Goal: Transaction & Acquisition: Purchase product/service

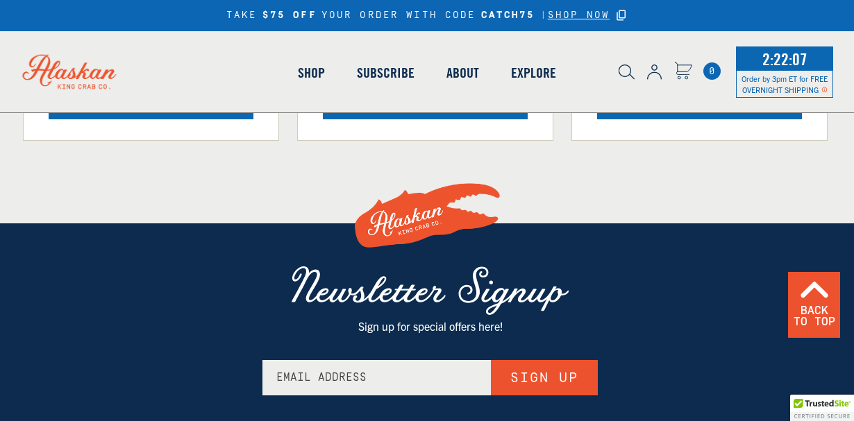
scroll to position [1102, 0]
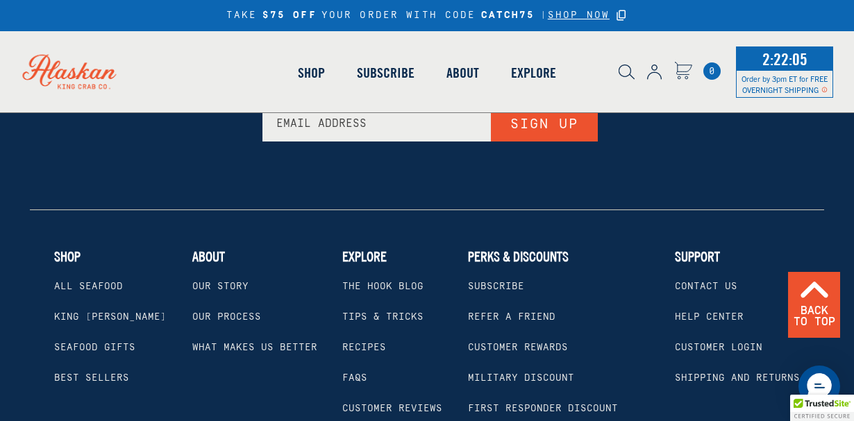
click at [90, 315] on link "King [PERSON_NAME]" at bounding box center [110, 317] width 112 height 11
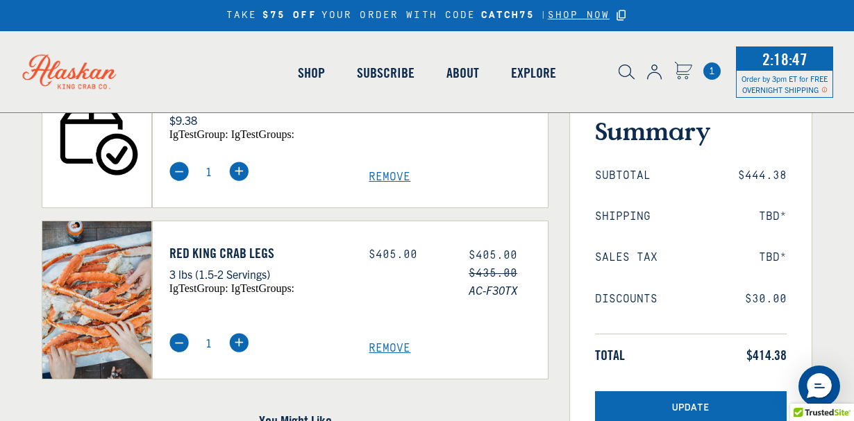
scroll to position [332, 0]
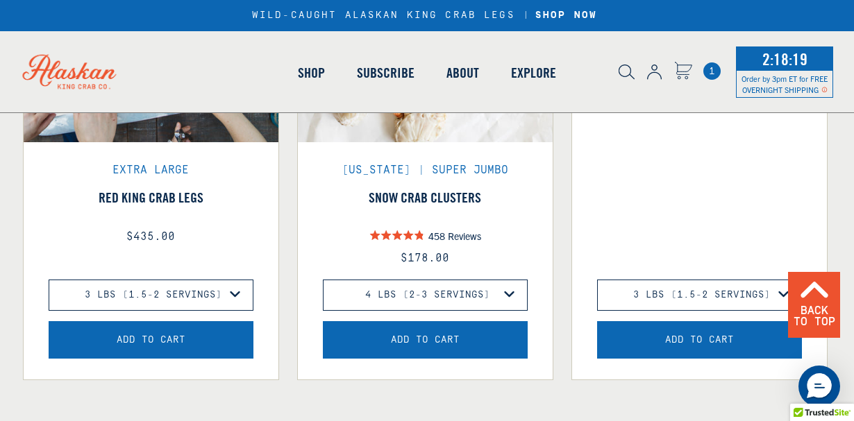
scroll to position [1017, 0]
